Goal: Check status

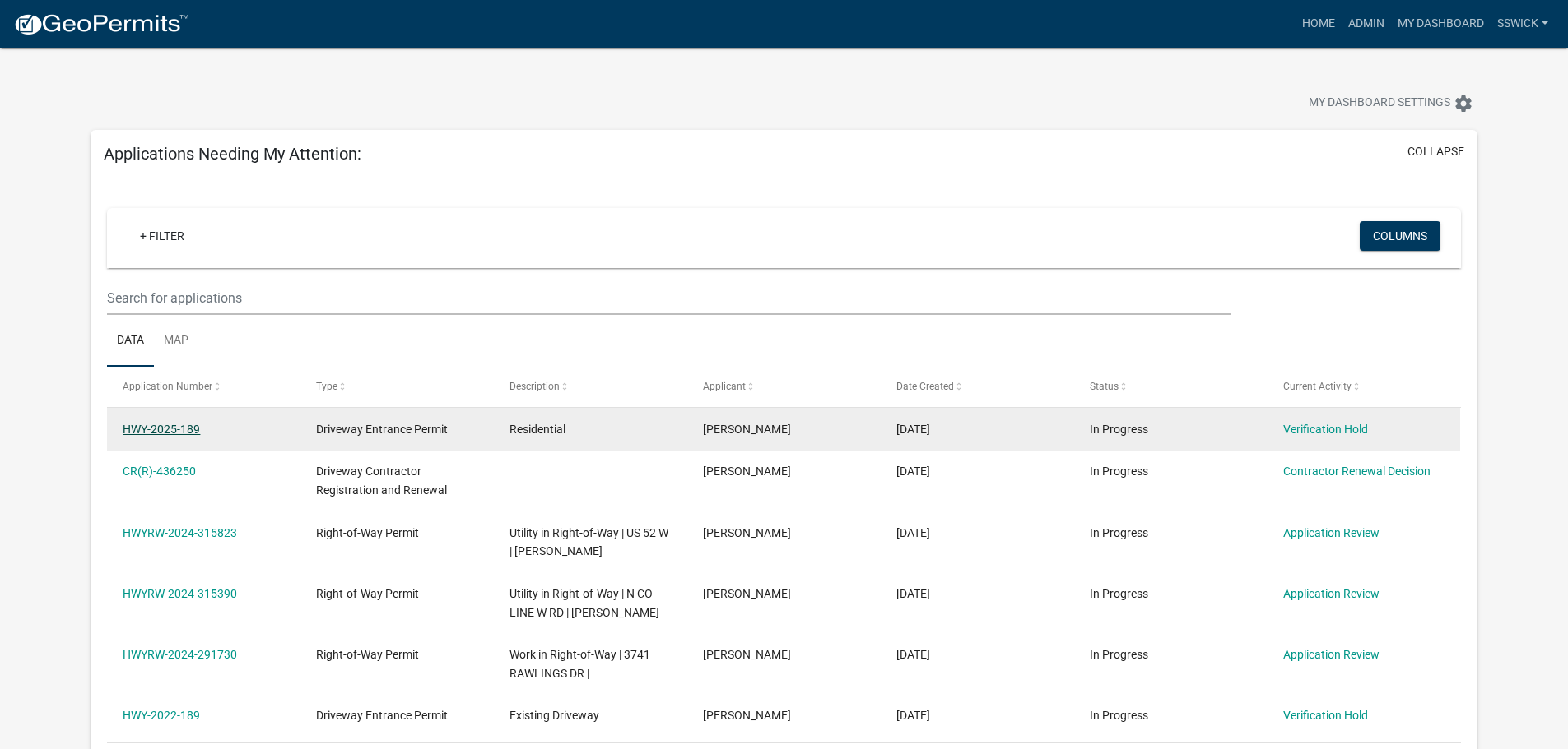
click at [189, 433] on link "HWY-2025-189" at bounding box center [160, 429] width 77 height 13
